Goal: Information Seeking & Learning: Find specific fact

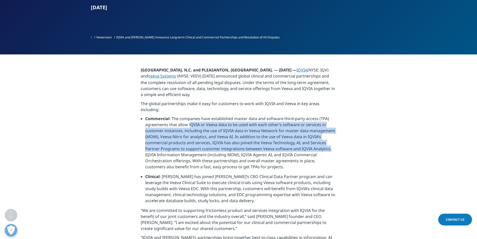
drag, startPoint x: 190, startPoint y: 106, endPoint x: 355, endPoint y: 132, distance: 166.7
click at [278, 122] on li "Commercial : The companies have established master data and software third-part…" at bounding box center [240, 145] width 191 height 58
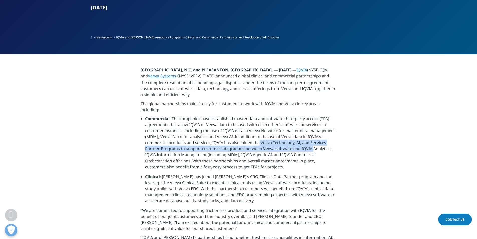
drag, startPoint x: 258, startPoint y: 123, endPoint x: 312, endPoint y: 128, distance: 53.9
click at [312, 128] on li "Commercial : The companies have established master data and software third-part…" at bounding box center [240, 145] width 191 height 58
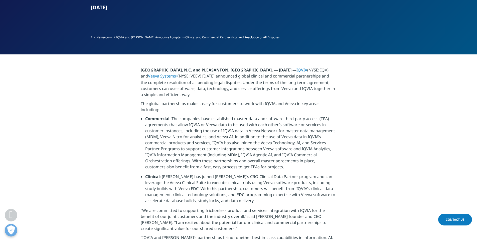
click at [251, 123] on li "Commercial : The companies have established master data and software third-part…" at bounding box center [240, 145] width 191 height 58
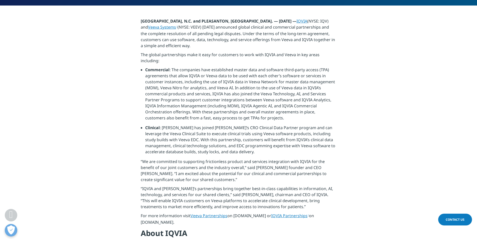
scroll to position [201, 0]
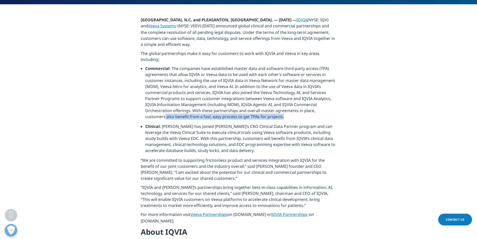
drag, startPoint x: 340, startPoint y: 96, endPoint x: 248, endPoint y: 96, distance: 92.0
click at [248, 96] on li "Commercial : The companies have established master data and software third-part…" at bounding box center [240, 94] width 191 height 58
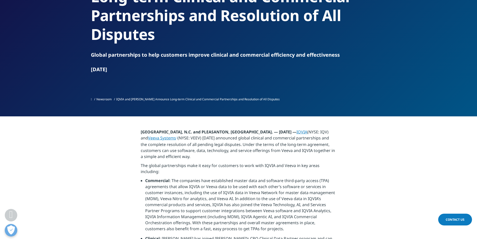
scroll to position [100, 0]
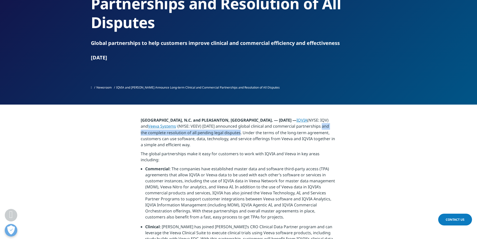
drag, startPoint x: 315, startPoint y: 108, endPoint x: 232, endPoint y: 116, distance: 83.3
click at [232, 117] on p "[GEOGRAPHIC_DATA], N.C. and PLEASANTON, [GEOGRAPHIC_DATA]. — [DATE] — IQVIA (NY…" at bounding box center [239, 134] width 196 height 34
copy p "and the complete resolution of all pending legal disputes"
drag, startPoint x: 83, startPoint y: 172, endPoint x: 142, endPoint y: 124, distance: 75.6
